Goal: Task Accomplishment & Management: Complete application form

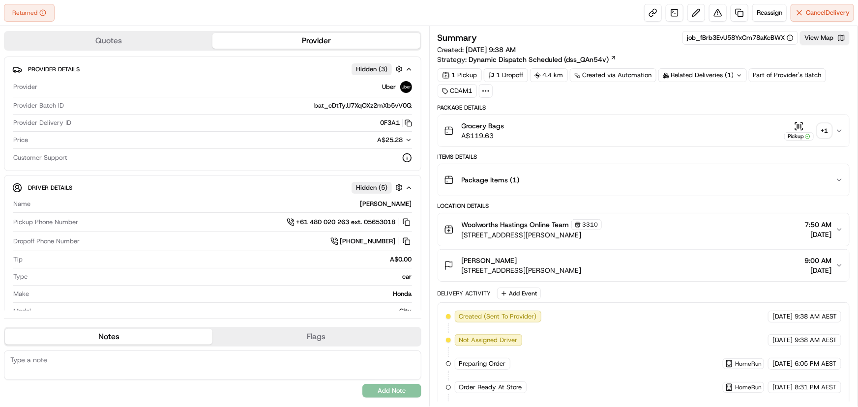
click at [820, 134] on div "+ 1" at bounding box center [825, 131] width 14 height 14
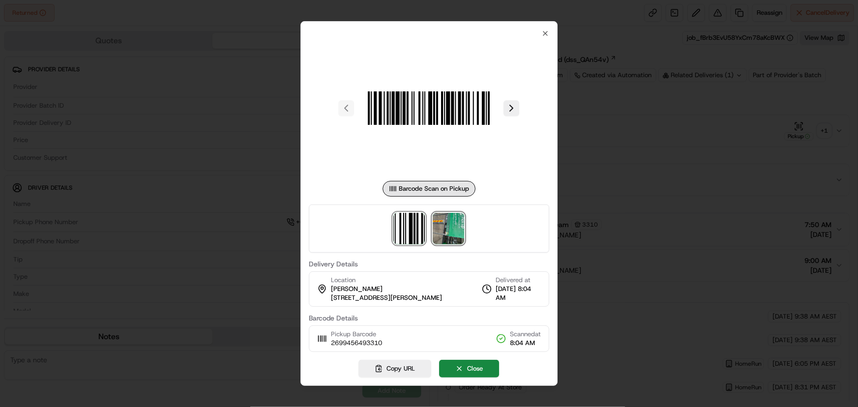
click at [447, 229] on img at bounding box center [448, 228] width 31 height 31
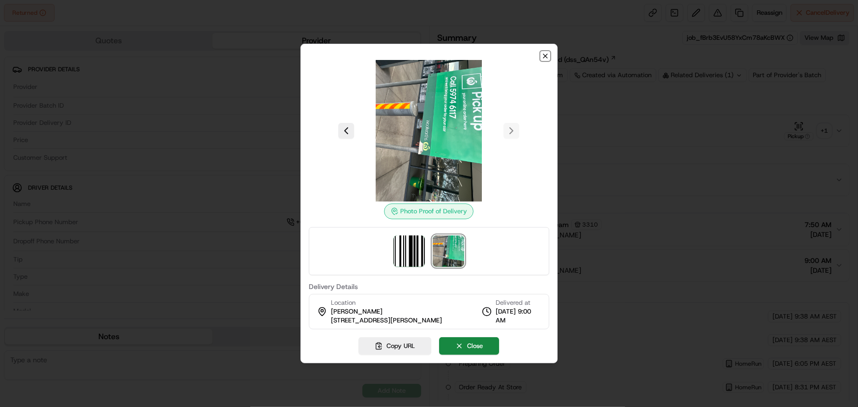
click at [547, 58] on icon "button" at bounding box center [545, 56] width 4 height 4
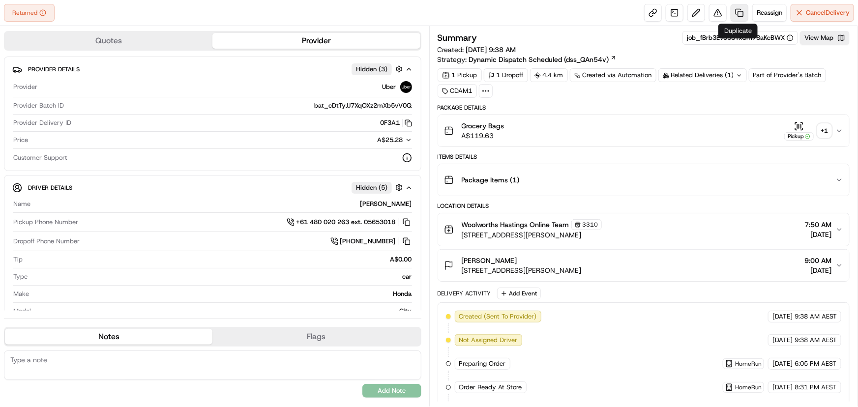
click at [736, 8] on link at bounding box center [740, 13] width 18 height 18
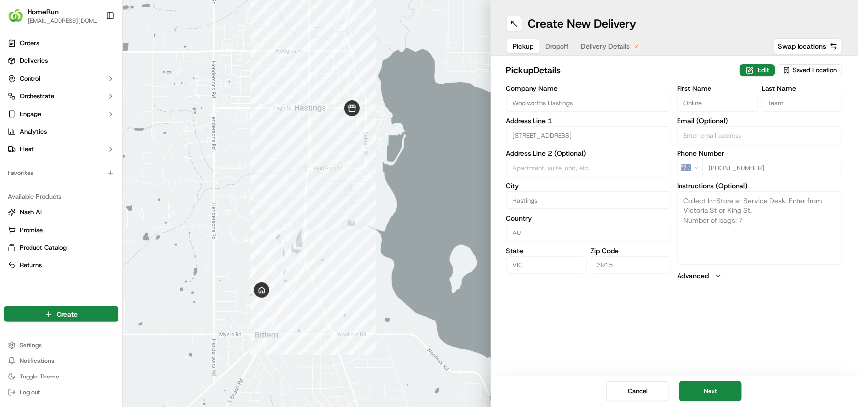
click at [596, 51] on span "Delivery Details" at bounding box center [605, 46] width 49 height 10
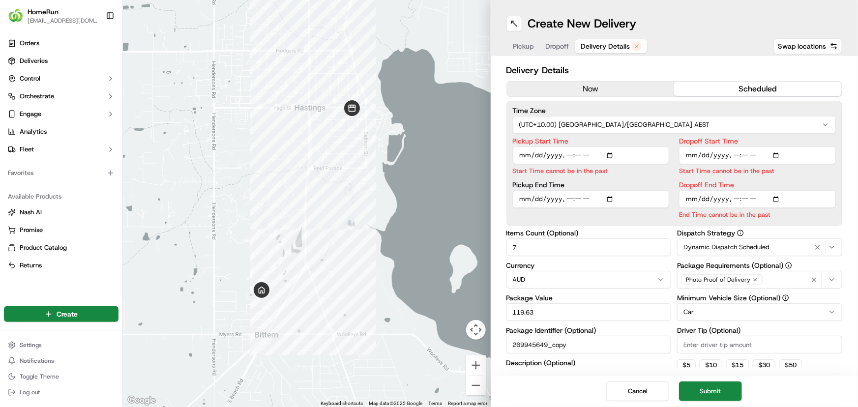
click at [549, 46] on span "Dropoff" at bounding box center [558, 46] width 24 height 10
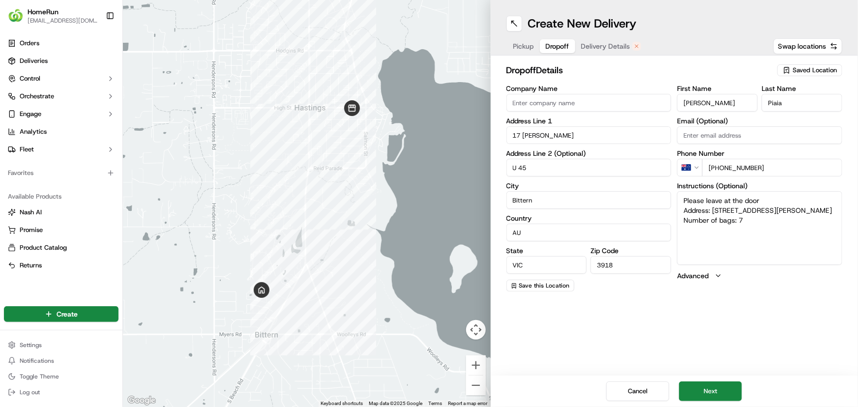
click at [608, 45] on span "Delivery Details" at bounding box center [605, 46] width 49 height 10
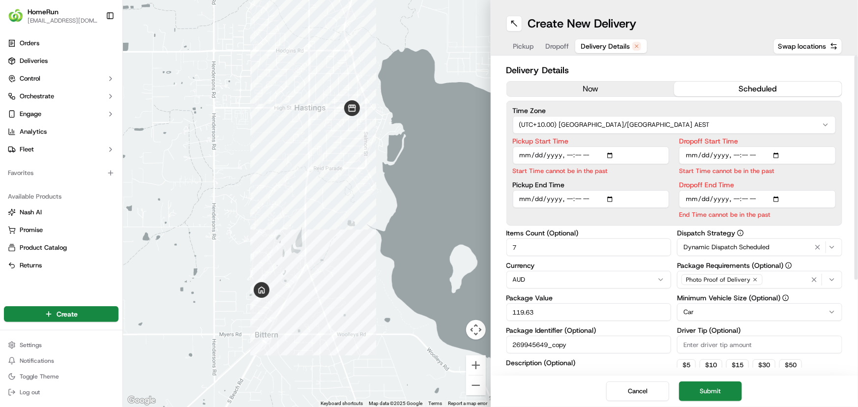
click at [581, 79] on div "Delivery Details now scheduled Time Zone (UTC+10.00) [GEOGRAPHIC_DATA]/[GEOGRAP…" at bounding box center [675, 280] width 336 height 435
click at [585, 86] on button "now" at bounding box center [591, 89] width 168 height 15
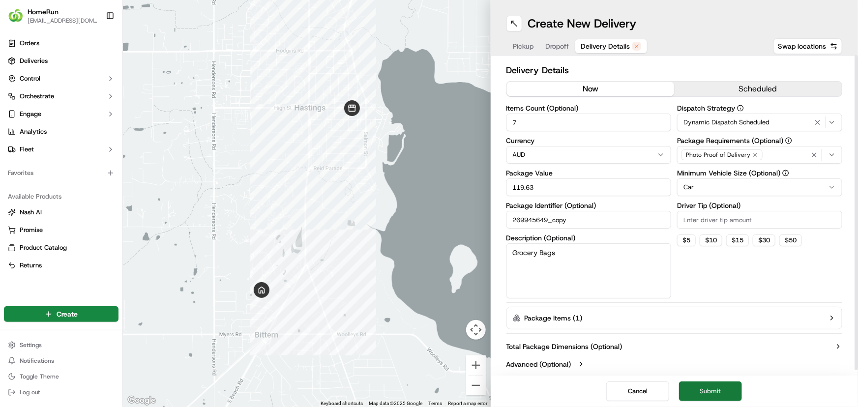
click at [715, 395] on button "Submit" at bounding box center [710, 392] width 63 height 20
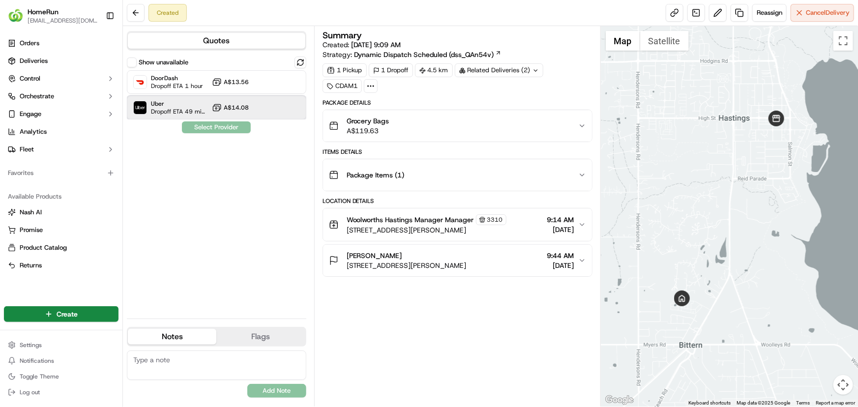
click at [174, 102] on span "Uber" at bounding box center [179, 104] width 57 height 8
click at [231, 128] on button "Assign Provider" at bounding box center [216, 127] width 70 height 12
